Goal: Task Accomplishment & Management: Manage account settings

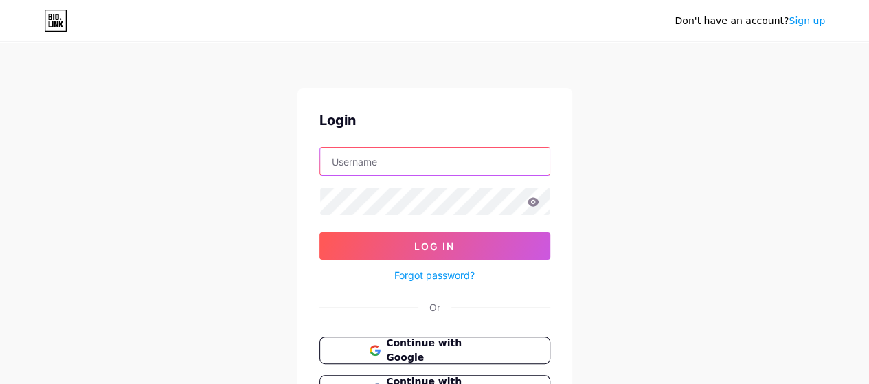
type input "[EMAIL_ADDRESS][DOMAIN_NAME]"
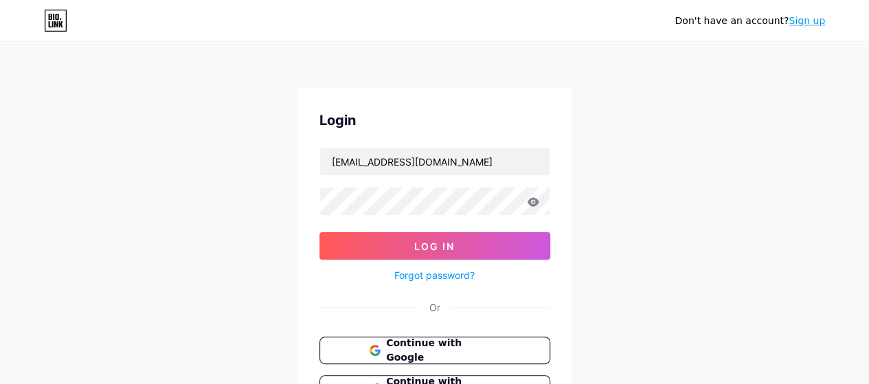
click at [535, 203] on icon at bounding box center [533, 201] width 12 height 9
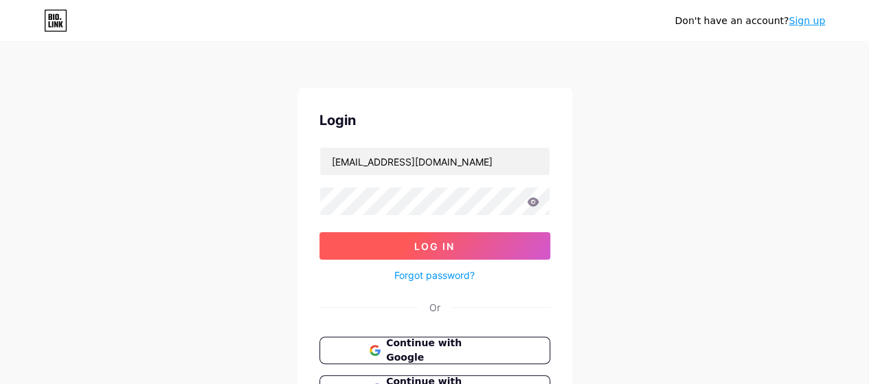
click at [434, 243] on span "Log In" at bounding box center [434, 247] width 41 height 12
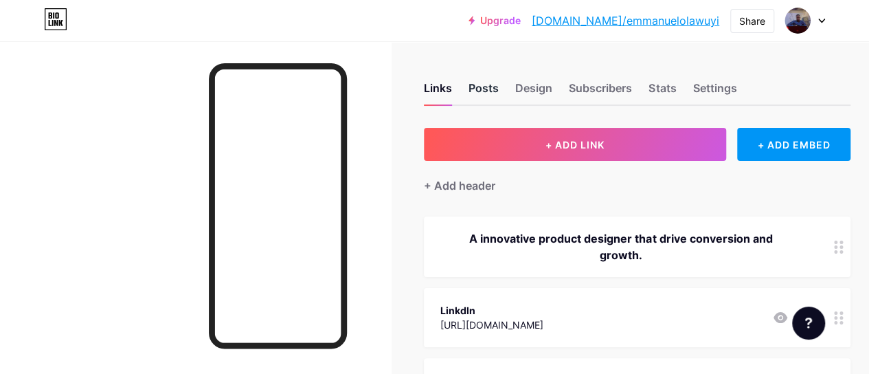
click at [489, 87] on div "Posts" at bounding box center [484, 92] width 30 height 25
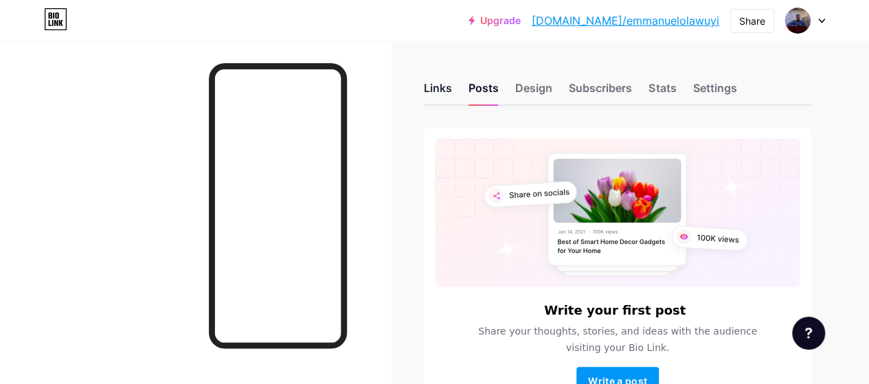
click at [439, 87] on div "Links" at bounding box center [438, 92] width 28 height 25
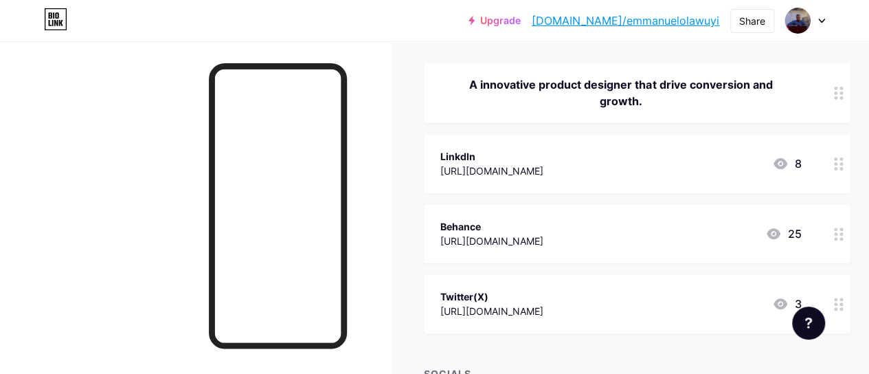
scroll to position [160, 0]
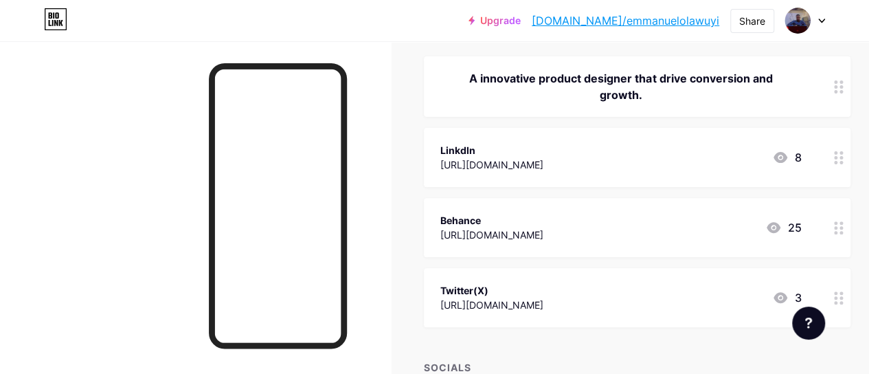
click at [838, 232] on circle at bounding box center [835, 232] width 3 height 3
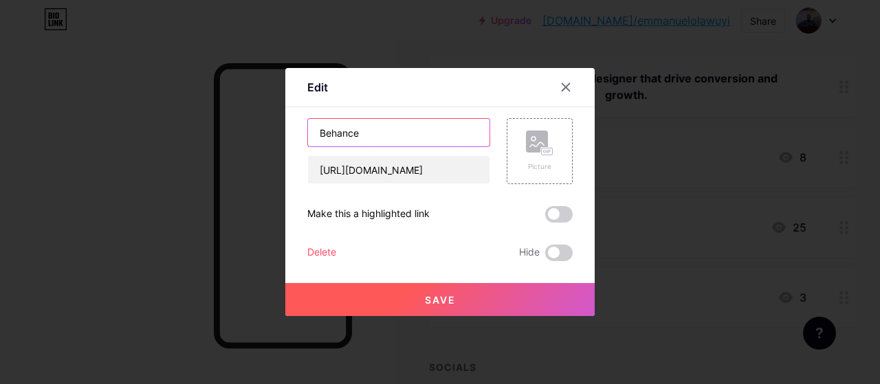
click at [387, 134] on input "Behance" at bounding box center [398, 132] width 181 height 27
type input "Behance Portfolio"
click at [455, 293] on button "Save" at bounding box center [439, 299] width 309 height 33
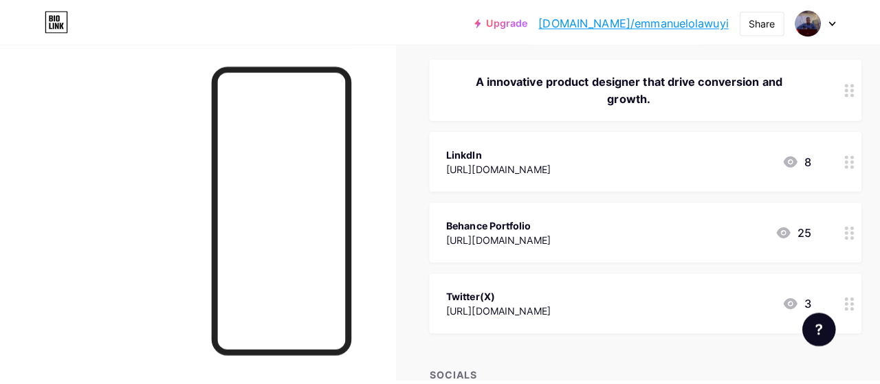
scroll to position [0, 0]
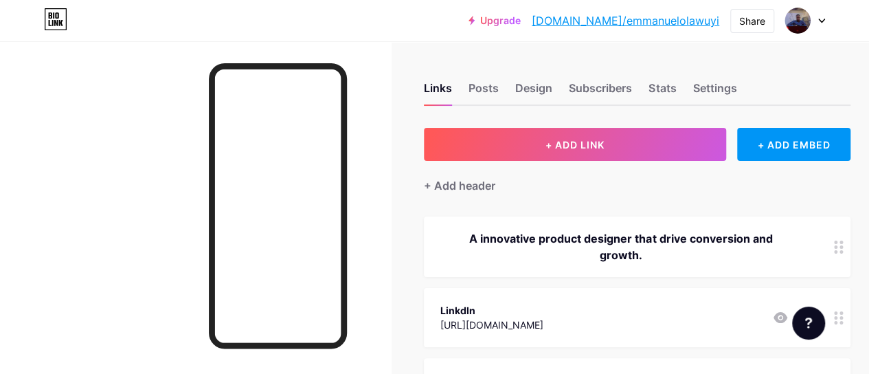
click at [840, 259] on div at bounding box center [838, 246] width 23 height 60
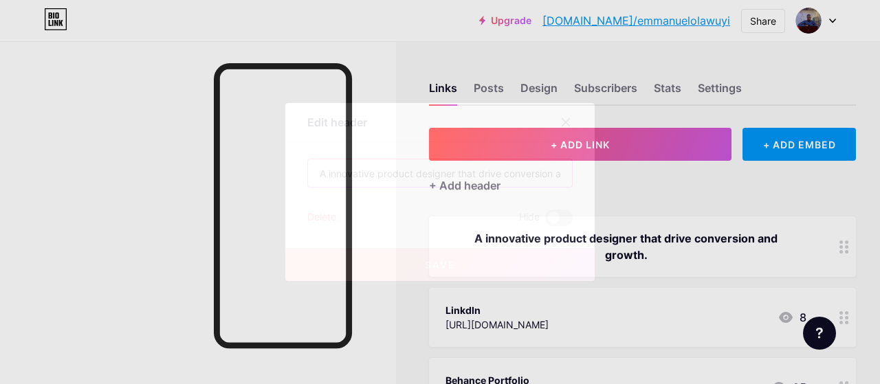
click at [370, 177] on input "A innovative product designer that drive conversion and growth." at bounding box center [440, 172] width 264 height 27
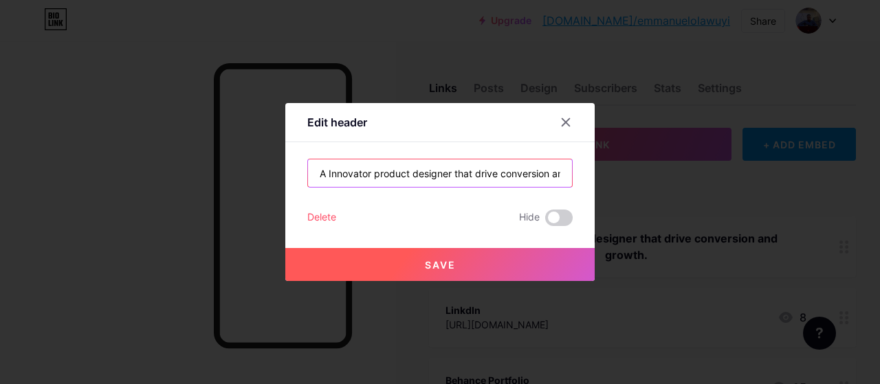
click at [502, 172] on input "A Innovator product designer that drive conversion and growth." at bounding box center [440, 172] width 264 height 27
type input "A Innovator product designer that drive conversion and growth."
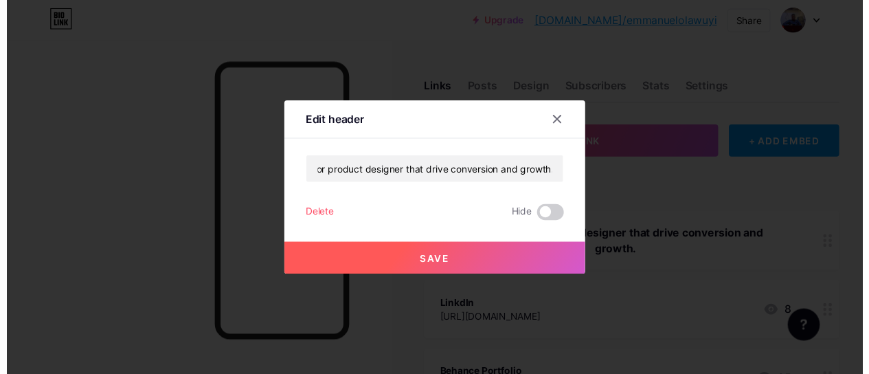
scroll to position [0, 0]
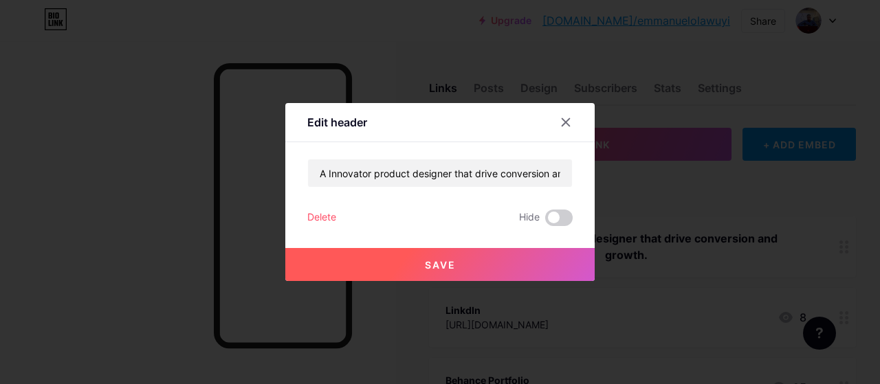
click at [458, 262] on button "Save" at bounding box center [439, 264] width 309 height 33
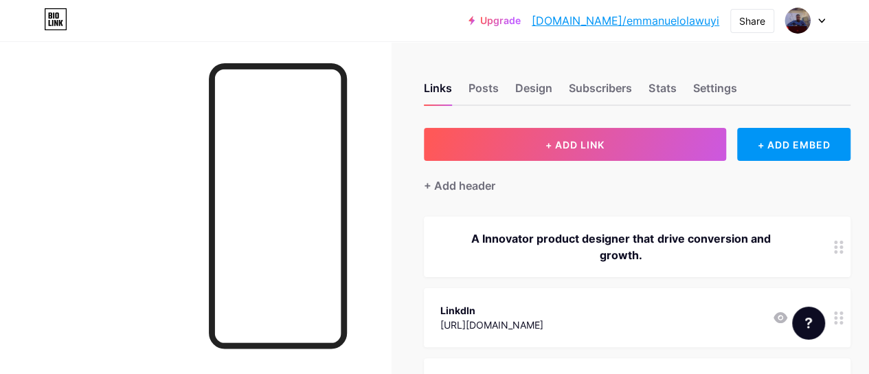
click at [844, 243] on icon at bounding box center [839, 247] width 10 height 13
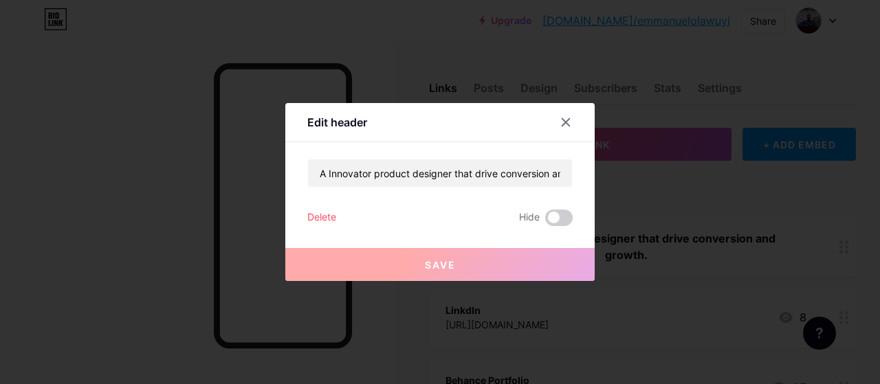
click at [460, 269] on button "Save" at bounding box center [439, 264] width 309 height 33
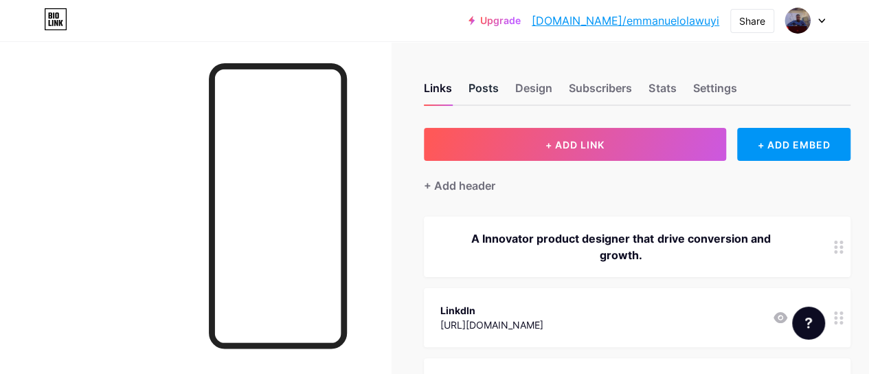
click at [489, 83] on div "Posts" at bounding box center [484, 92] width 30 height 25
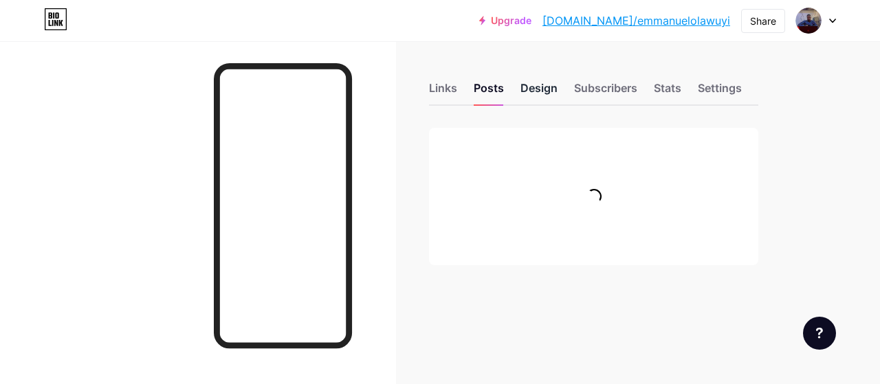
click at [526, 85] on div "Design" at bounding box center [538, 92] width 37 height 25
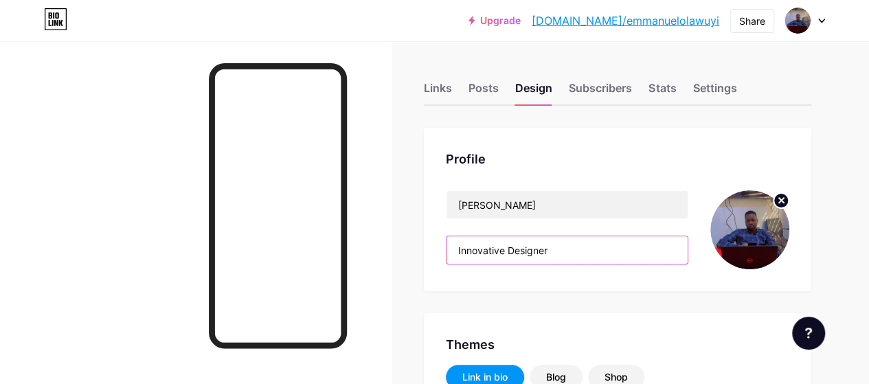
click at [507, 252] on input "Innovative Designer" at bounding box center [567, 249] width 241 height 27
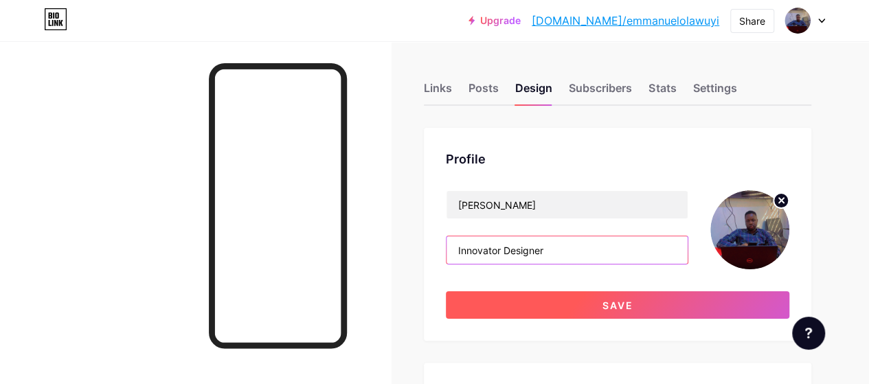
type input "Innovator Designer"
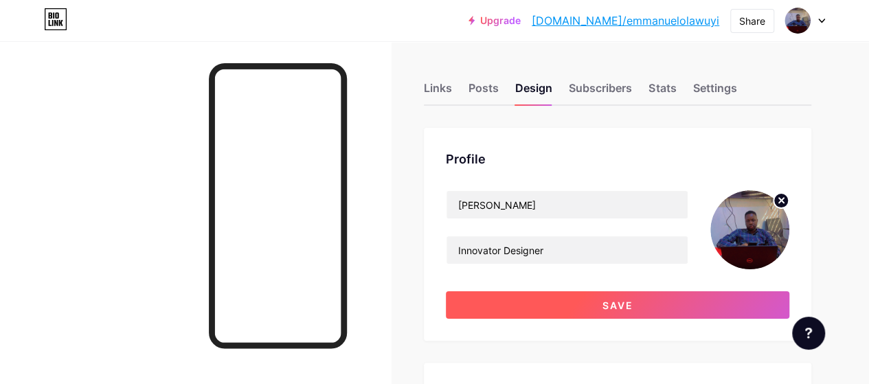
click at [557, 293] on button "Save" at bounding box center [618, 304] width 344 height 27
